Goal: Task Accomplishment & Management: Use online tool/utility

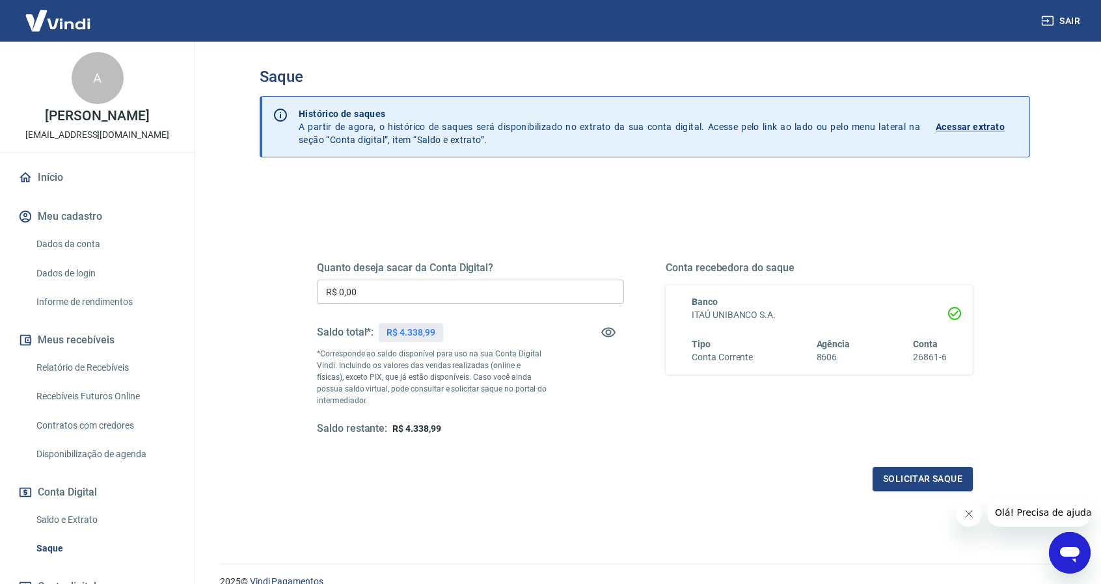
click at [423, 298] on input "R$ 0,00" at bounding box center [470, 292] width 307 height 24
drag, startPoint x: 381, startPoint y: 291, endPoint x: 261, endPoint y: 291, distance: 120.4
click at [262, 291] on div "Quanto deseja sacar da Conta Digital? R$ 0,00 ​ Saldo total*: R$ 4.338,99 *Corr…" at bounding box center [645, 410] width 770 height 465
type input "R$ 4.338,99"
click at [446, 515] on div "Quanto deseja sacar da Conta Digital? R$ 4.338,99 ​ Saldo total*: R$ 4.338,99 *…" at bounding box center [645, 410] width 770 height 465
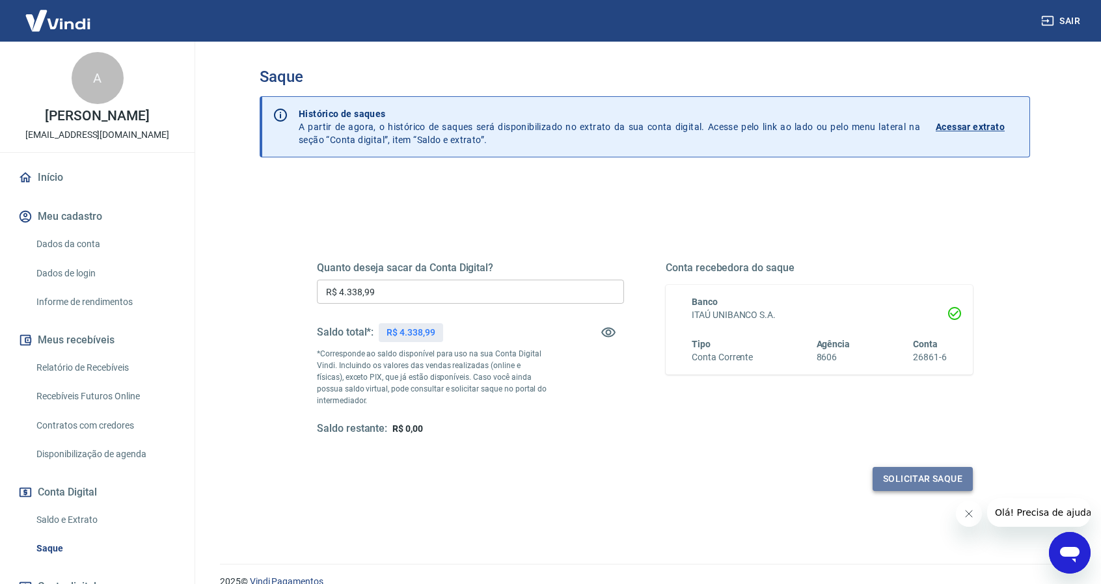
click at [914, 477] on button "Solicitar saque" at bounding box center [923, 479] width 100 height 24
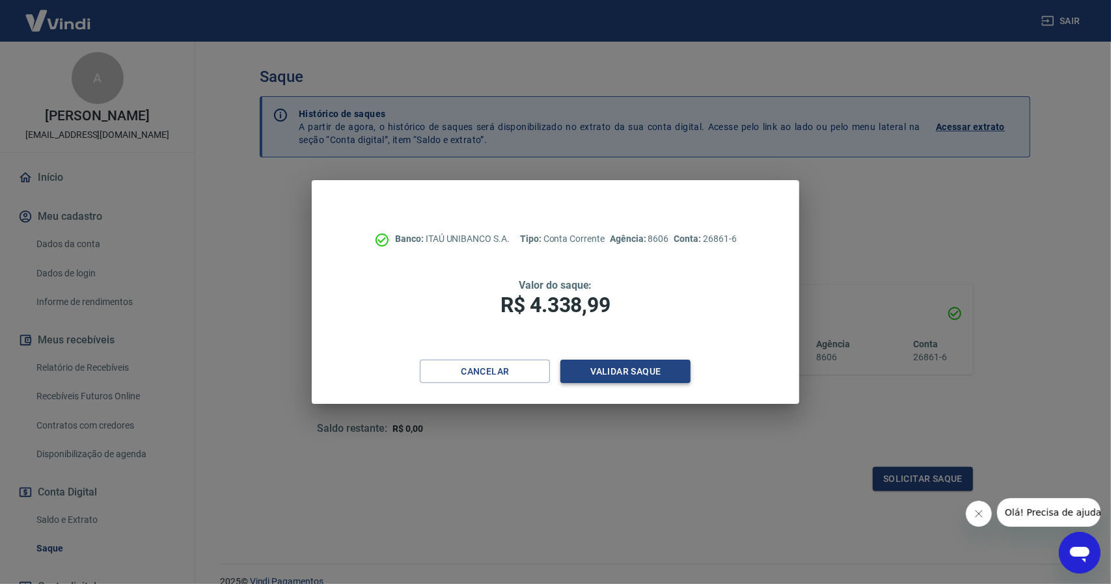
click at [632, 372] on button "Validar saque" at bounding box center [625, 372] width 130 height 24
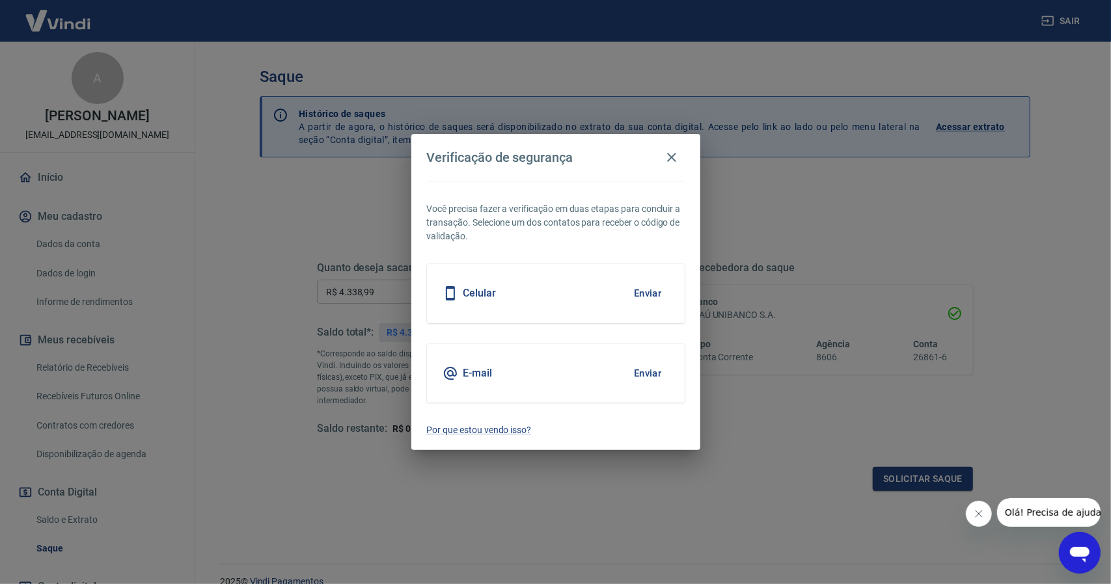
click at [645, 287] on button "Enviar" at bounding box center [648, 293] width 42 height 27
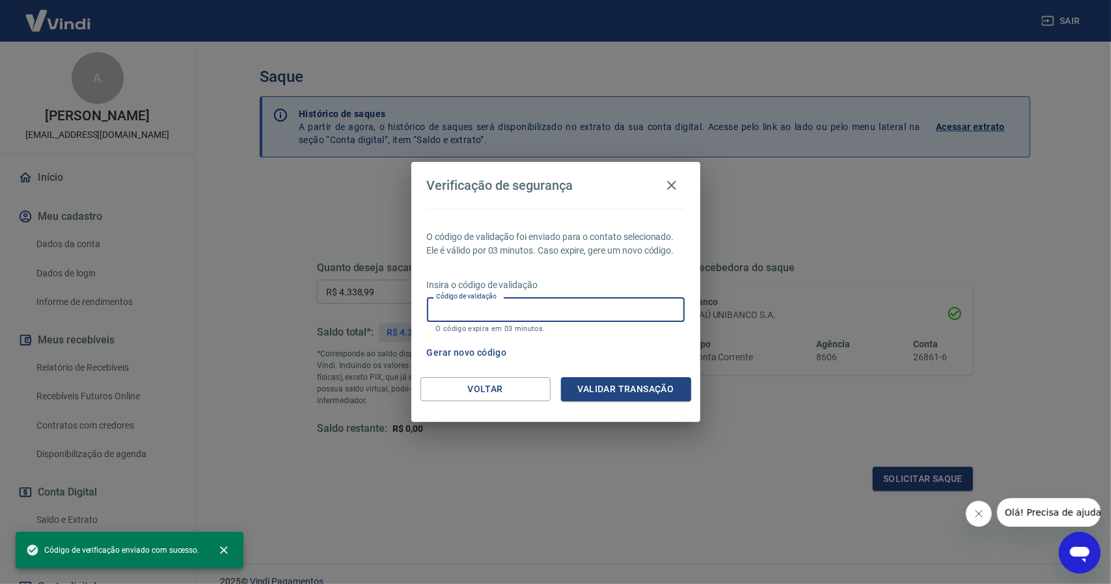
click at [582, 310] on input "Código de validação" at bounding box center [556, 309] width 258 height 24
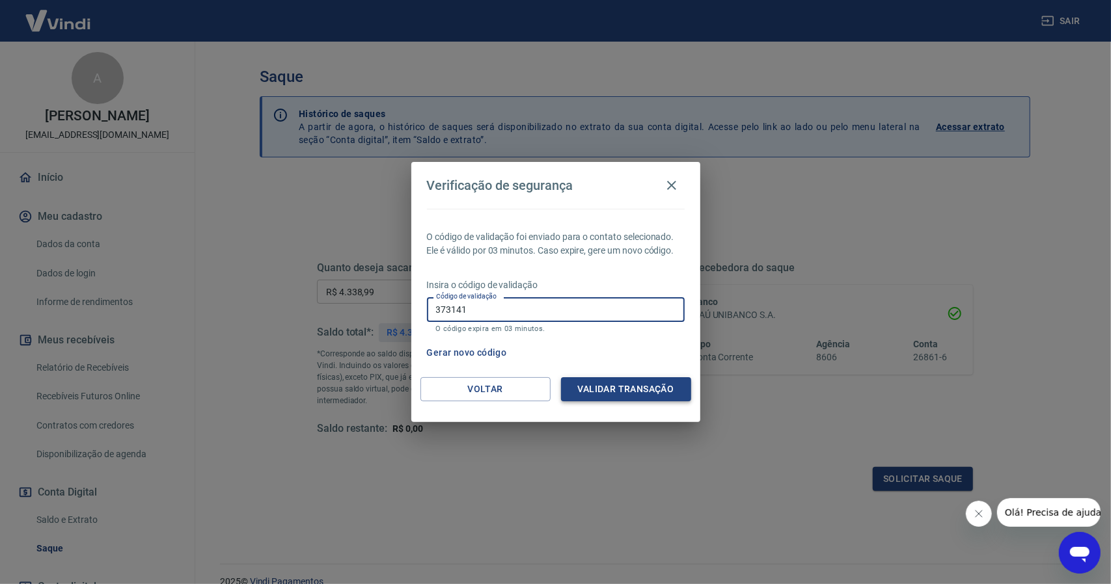
type input "373141"
click at [626, 388] on button "Validar transação" at bounding box center [626, 389] width 130 height 24
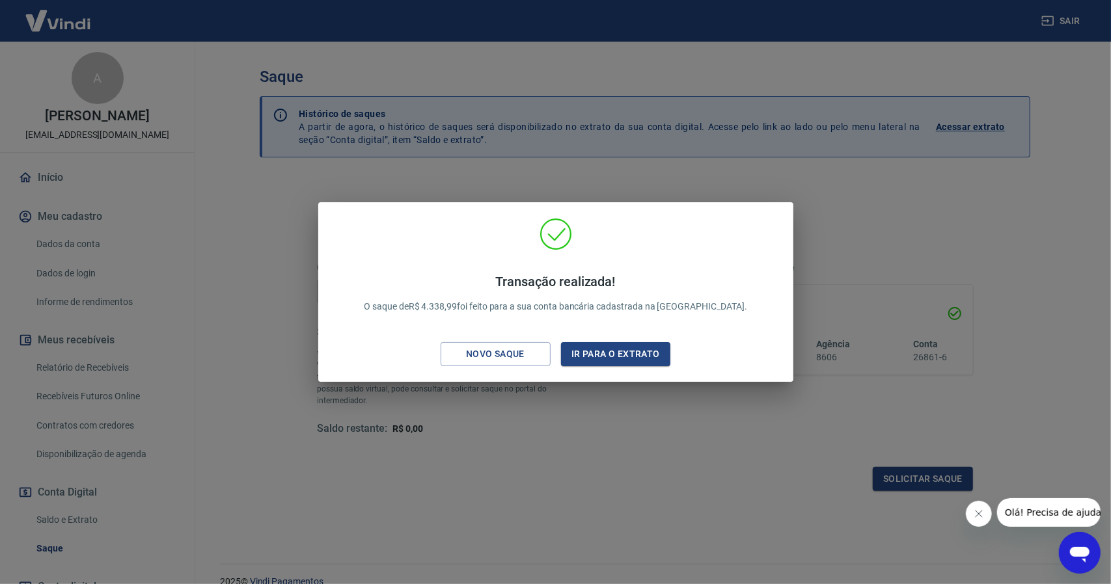
click at [578, 478] on div "Transação realizada! O saque de R$ 4.338,99 foi feito para a sua conta bancária…" at bounding box center [555, 292] width 1111 height 584
